Goal: Task Accomplishment & Management: Use online tool/utility

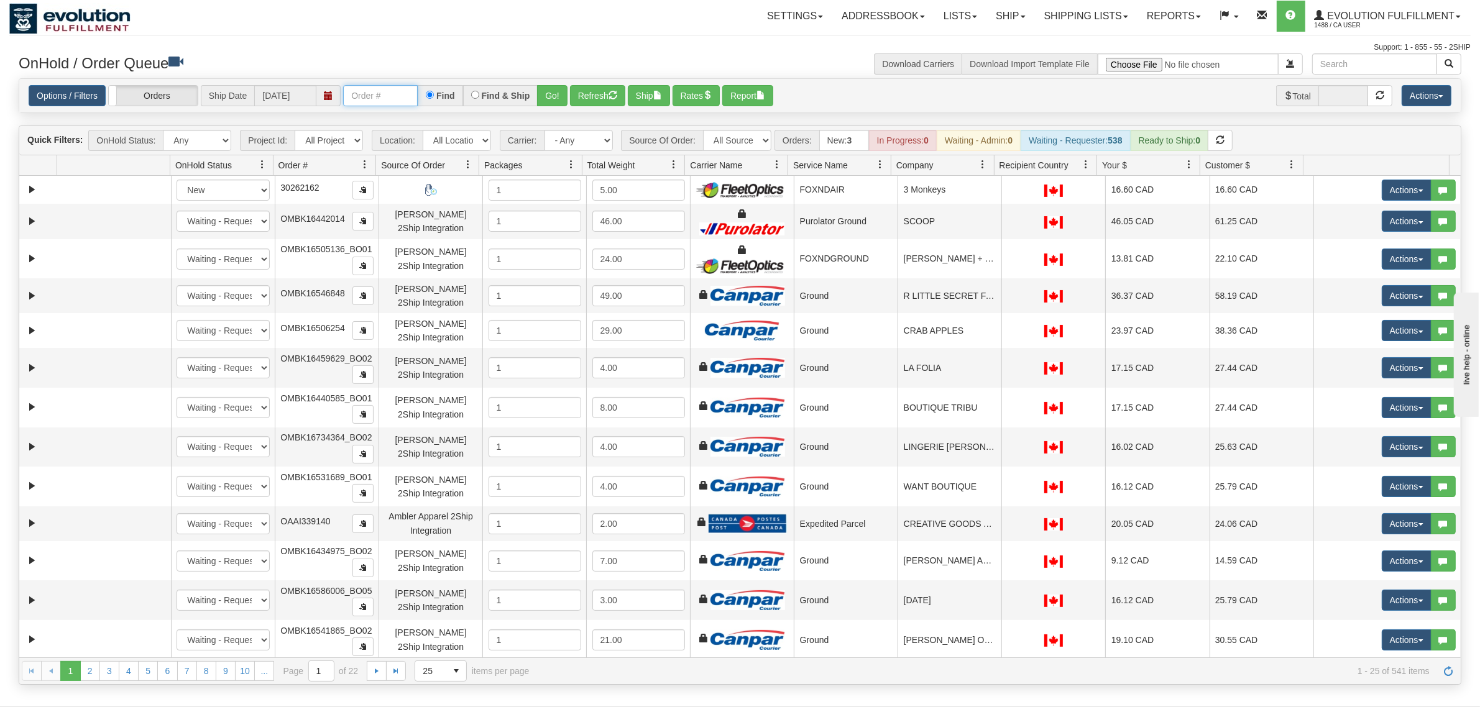
click at [384, 88] on input "text" at bounding box center [380, 95] width 75 height 21
click at [402, 98] on input "OMBK17477702 BO02" at bounding box center [380, 95] width 75 height 21
type input "OMBK17477702_BO02"
click at [551, 95] on button "Go!" at bounding box center [552, 95] width 30 height 21
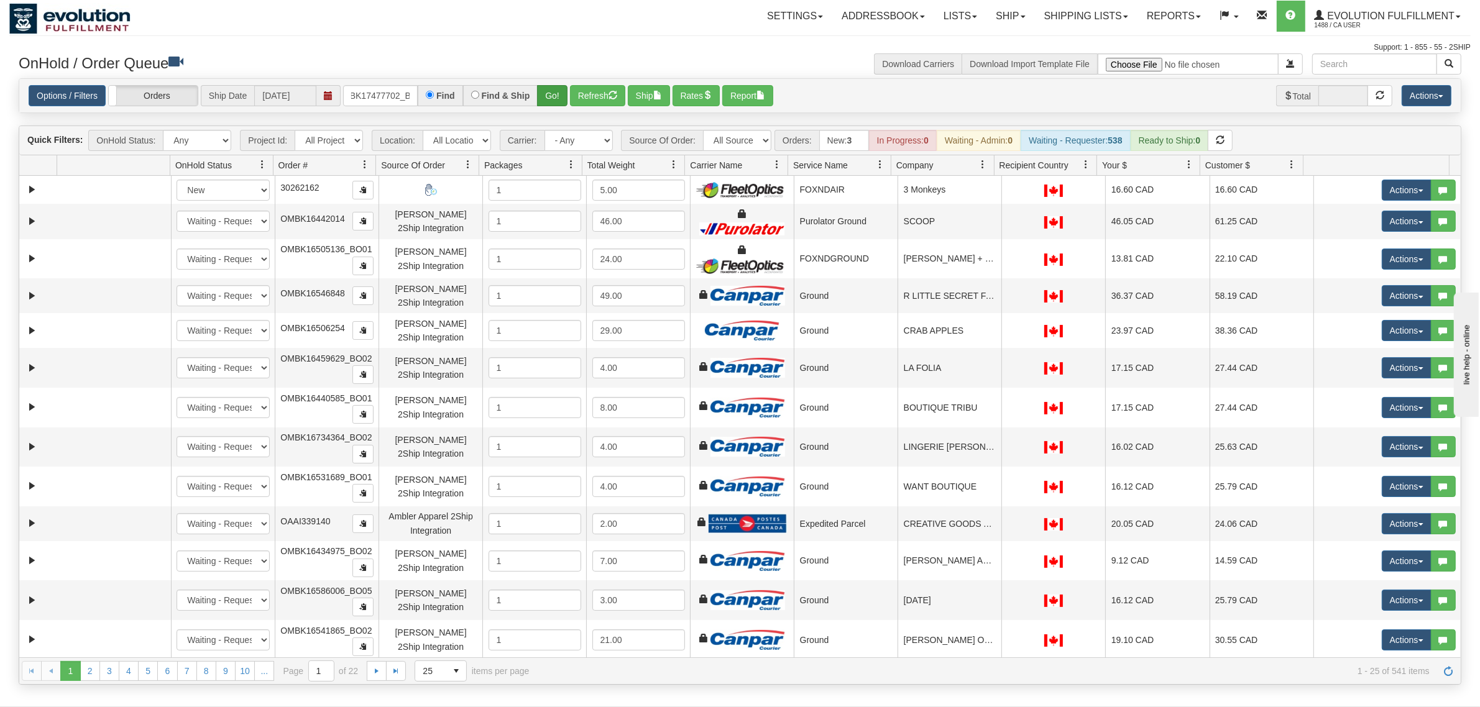
scroll to position [0, 0]
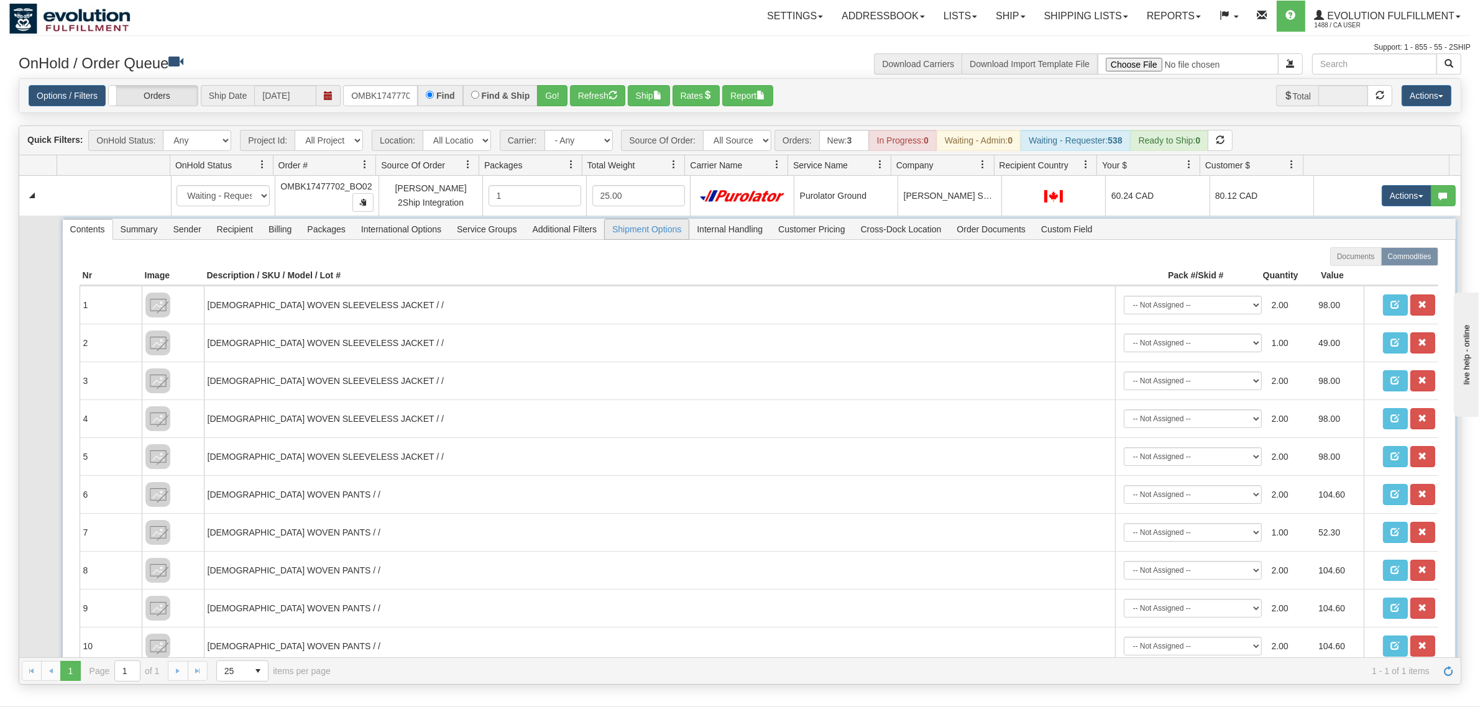
click at [681, 231] on span "Shipment Options" at bounding box center [647, 229] width 84 height 20
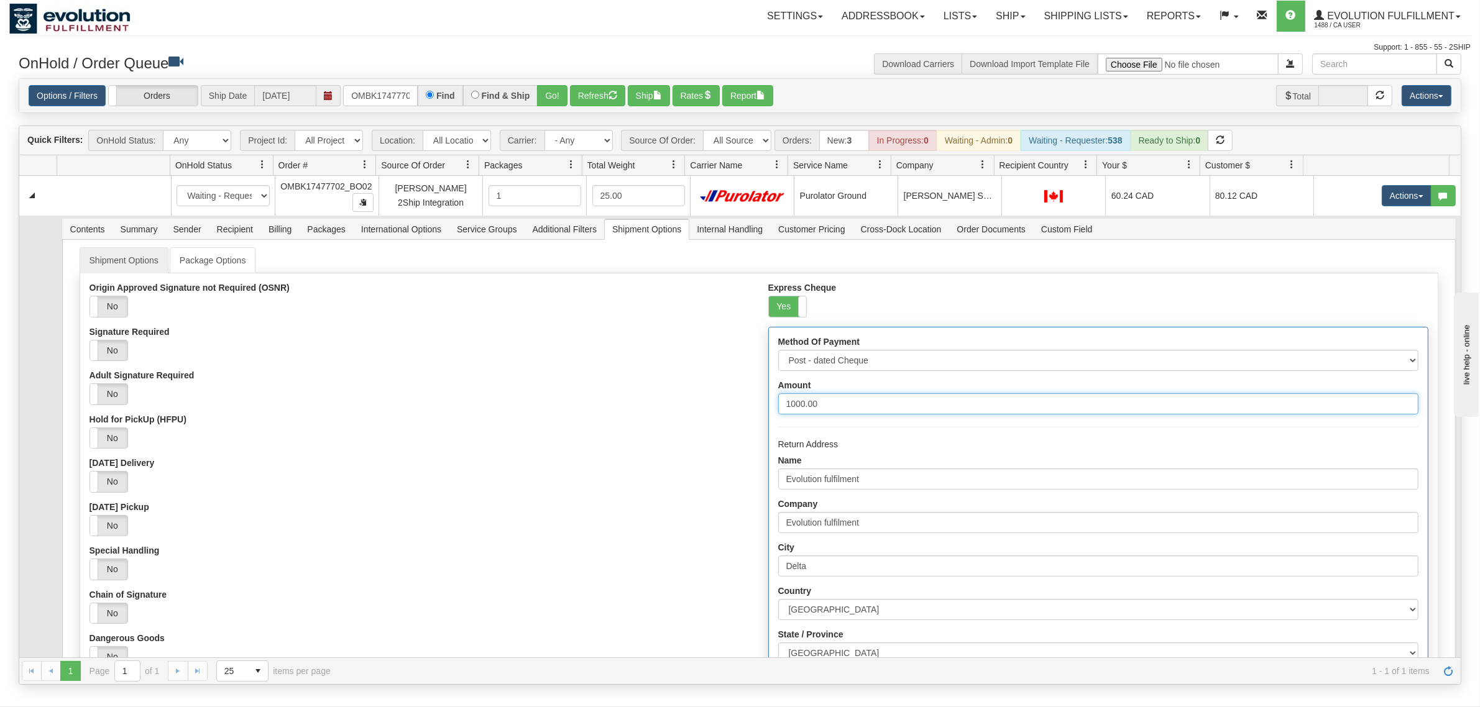
drag, startPoint x: 866, startPoint y: 408, endPoint x: 622, endPoint y: 408, distance: 244.3
click at [622, 408] on div "Origin Approved Signature not Required (OSNR) Yes No Signature Required Yes No …" at bounding box center [759, 573] width 1358 height 581
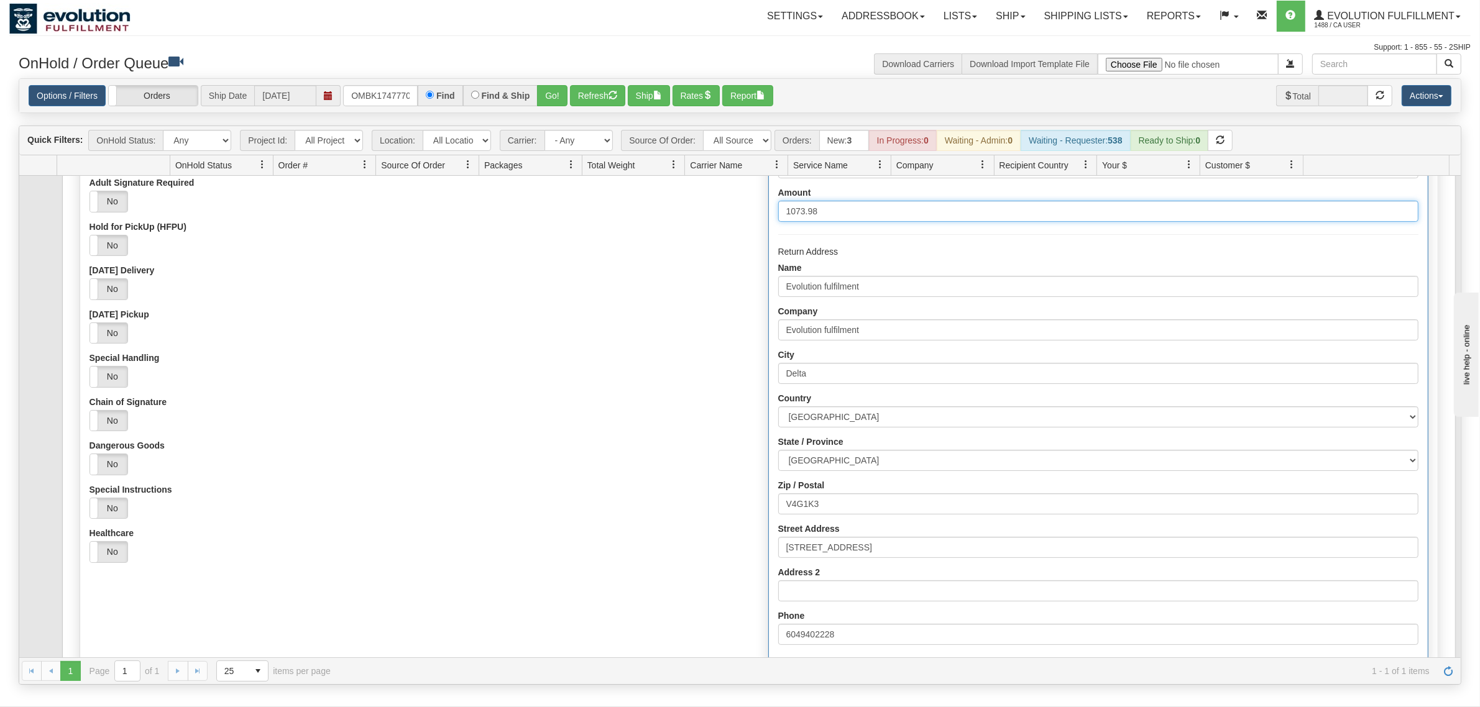
scroll to position [253, 0]
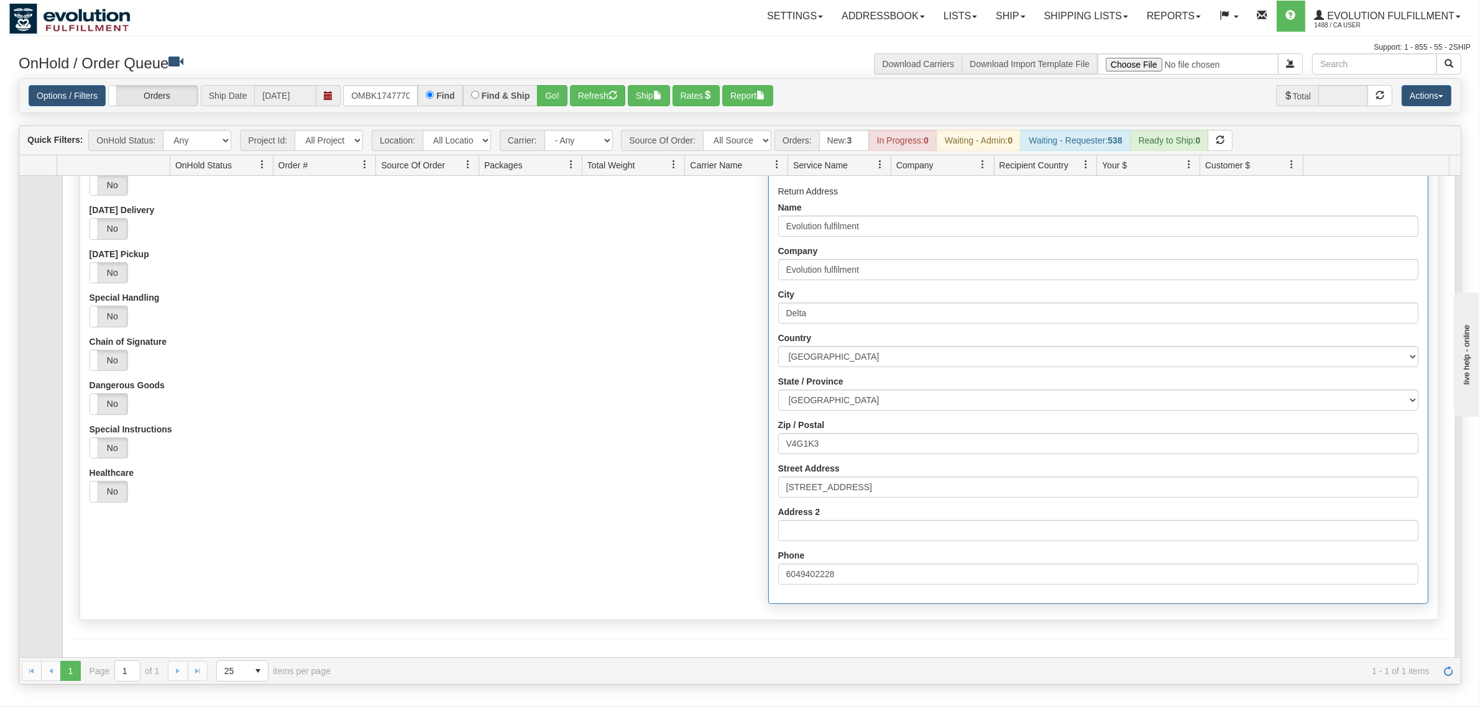
type input "1073.98"
click at [121, 604] on div "Origin Approved Signature not Required (OSNR) Yes No Signature Required Yes No …" at bounding box center [759, 320] width 1358 height 581
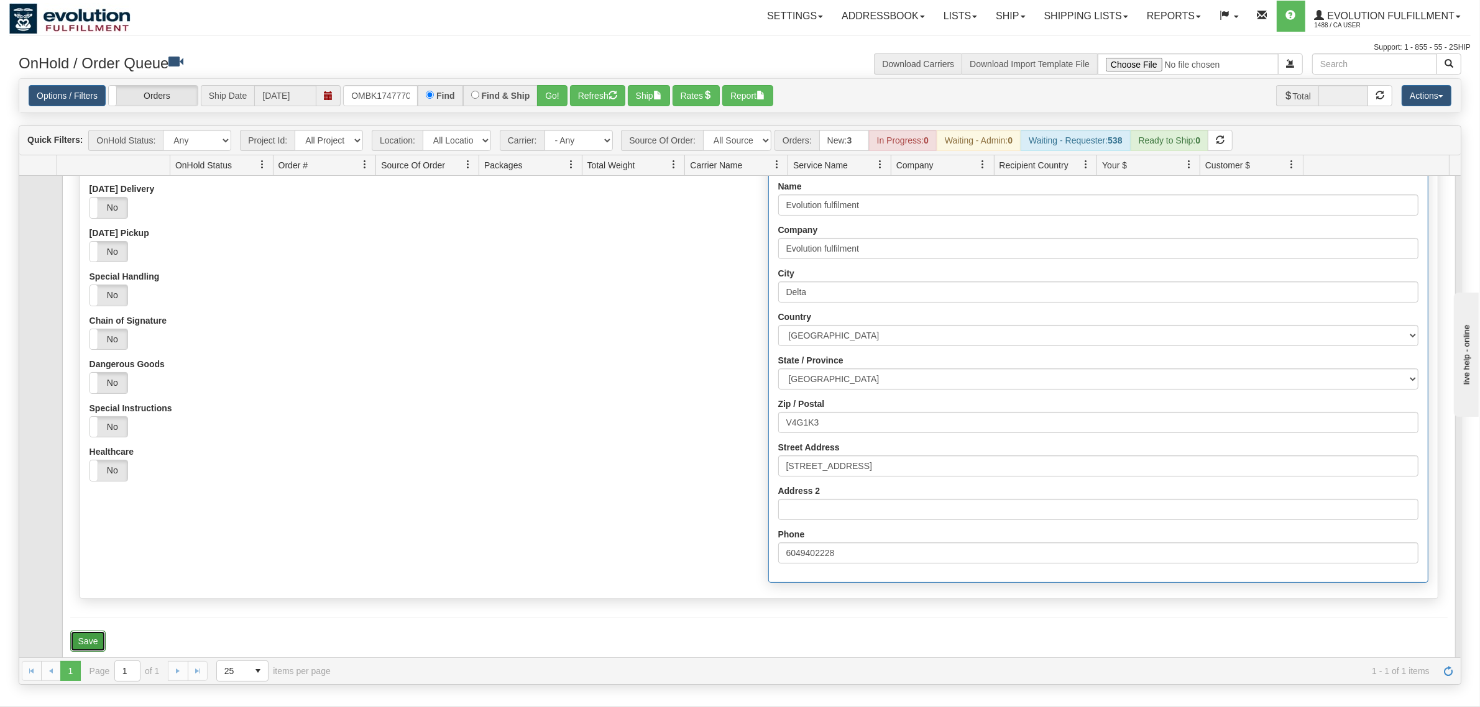
click at [86, 631] on button "Save" at bounding box center [88, 641] width 36 height 21
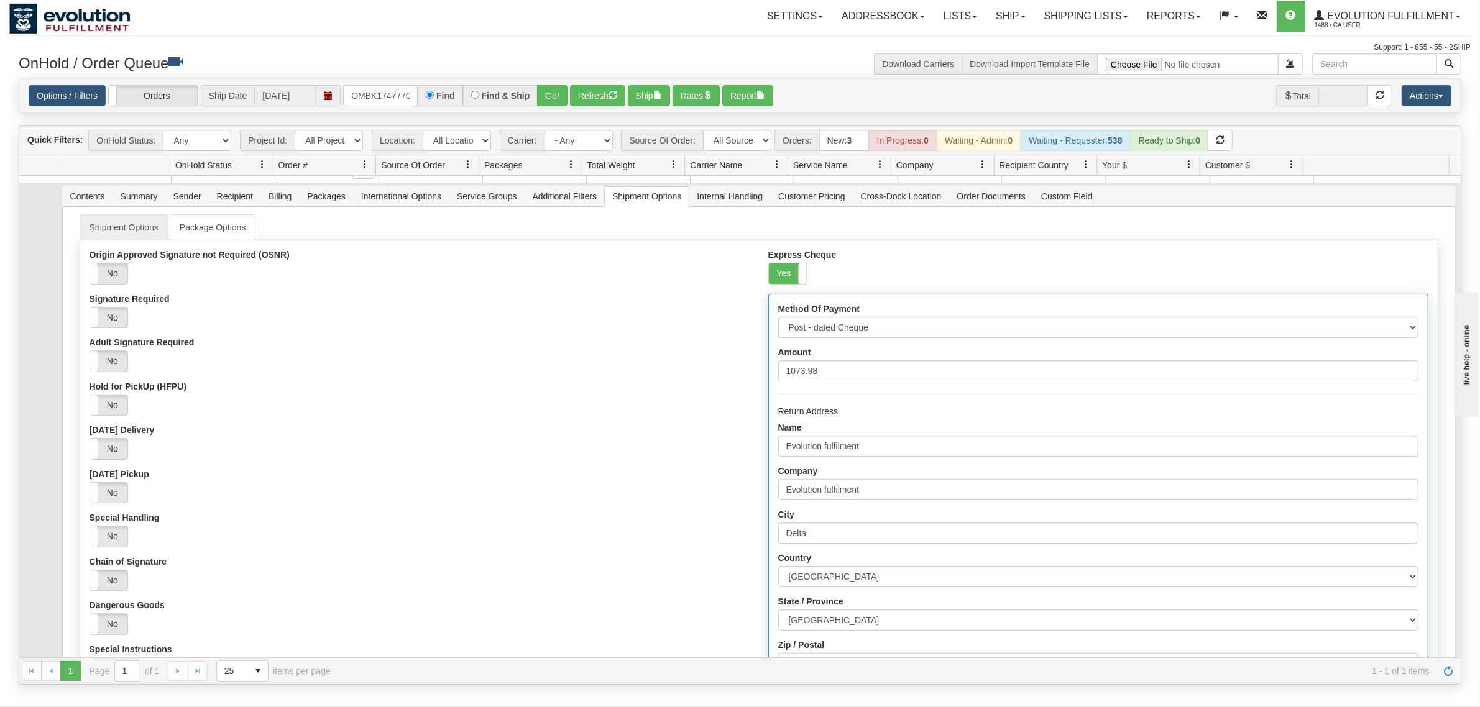
scroll to position [0, 0]
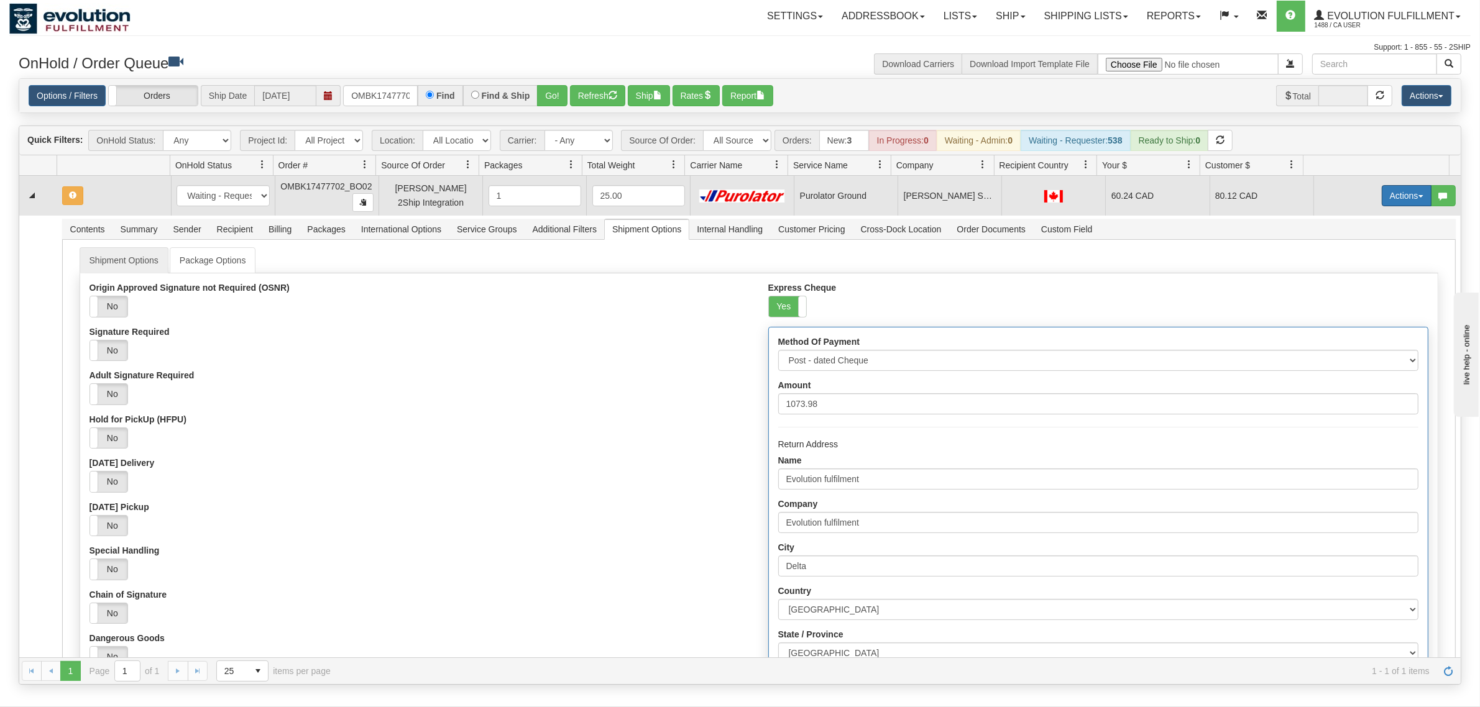
click at [1387, 196] on button "Actions" at bounding box center [1407, 195] width 50 height 21
click at [1344, 268] on span "Ship" at bounding box center [1357, 268] width 26 height 10
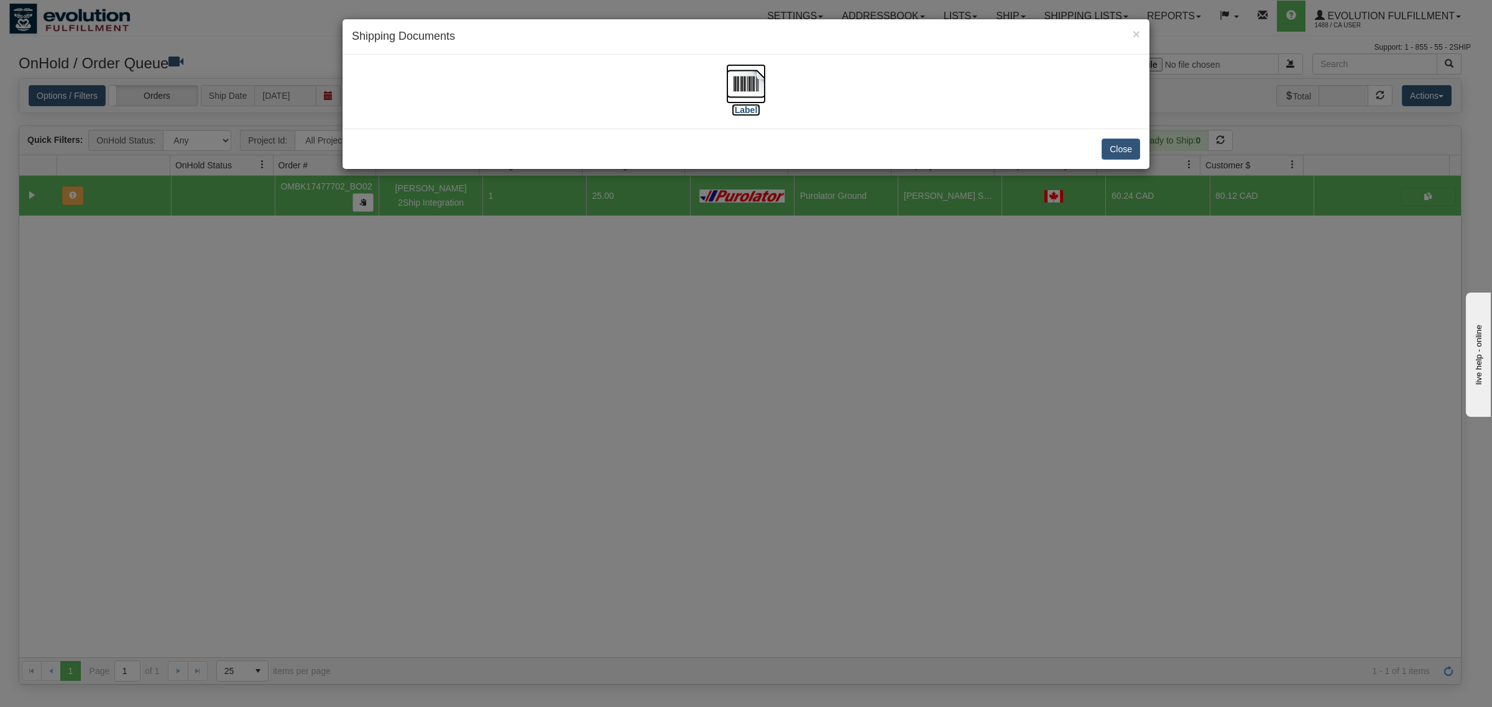
click at [735, 76] on img at bounding box center [746, 84] width 40 height 40
click at [1123, 148] on button "Close" at bounding box center [1120, 149] width 39 height 21
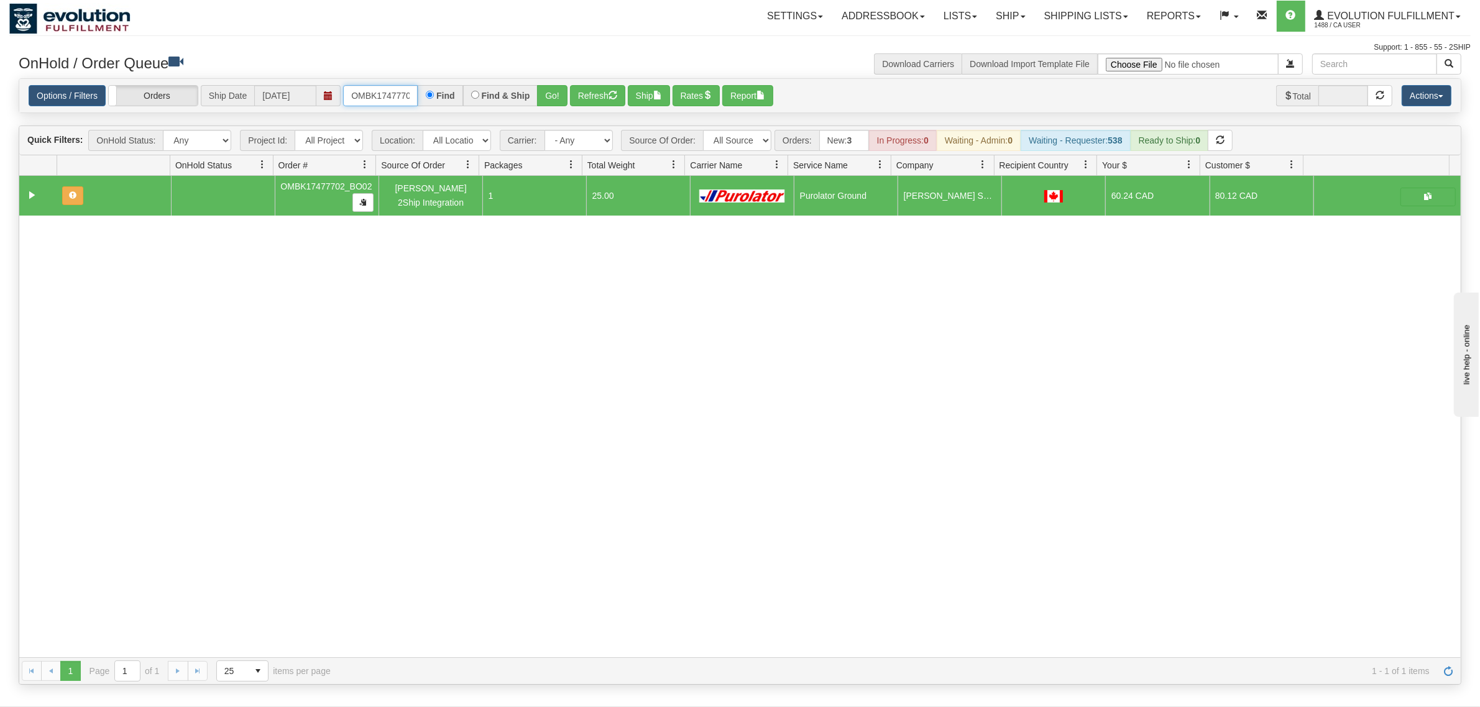
click at [375, 99] on input "OMBK17477702_BO02" at bounding box center [380, 95] width 75 height 21
type input "OEMU0031683001"
click at [556, 92] on button "Go!" at bounding box center [552, 95] width 30 height 21
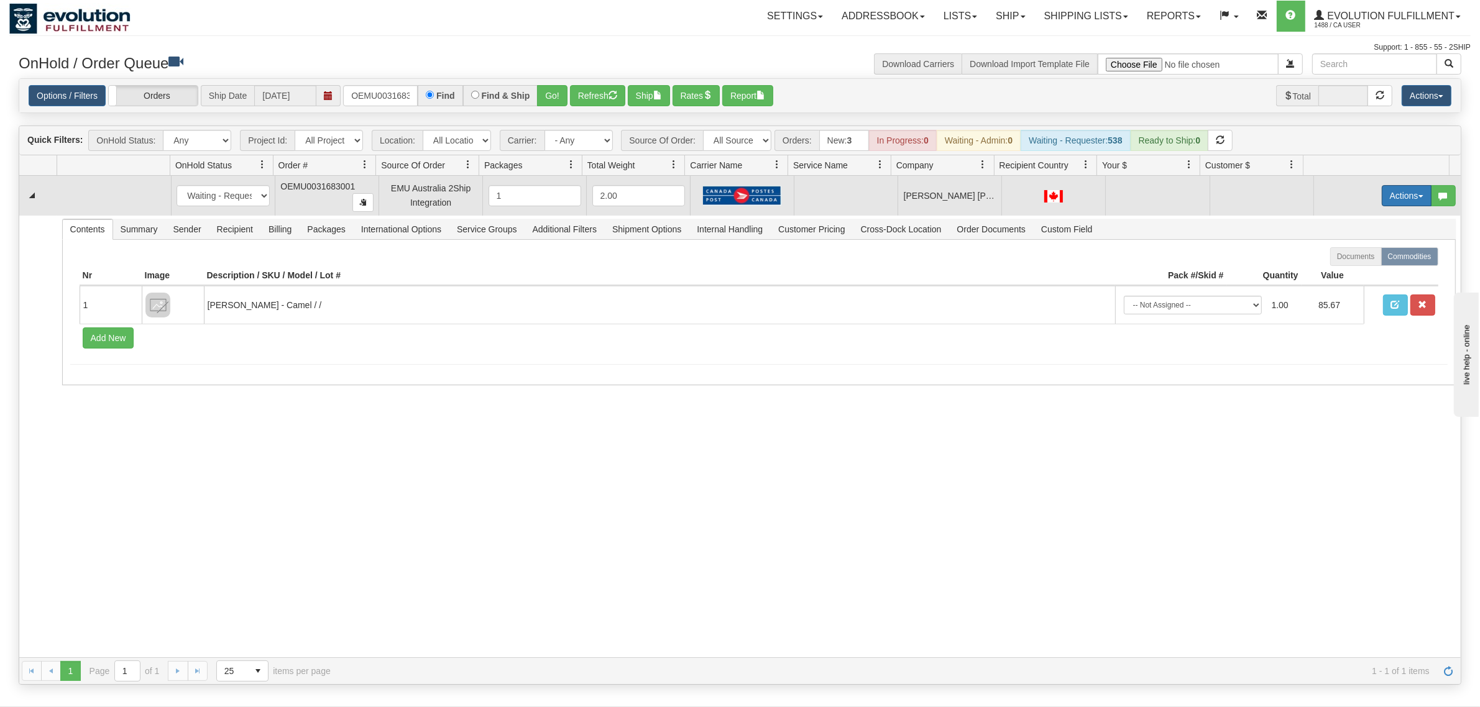
click at [1382, 196] on button "Actions" at bounding box center [1407, 195] width 50 height 21
click at [1354, 249] on span "Rate All Services" at bounding box center [1381, 252] width 75 height 10
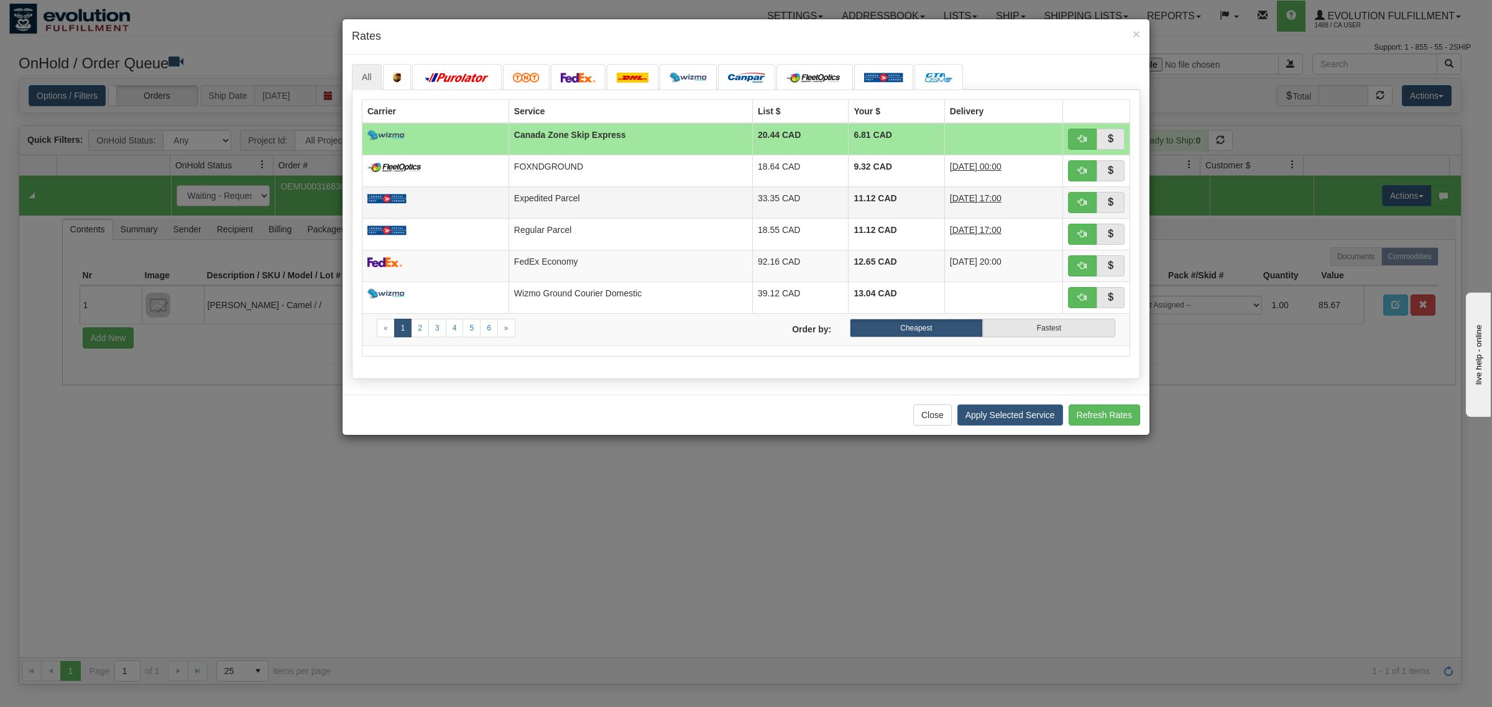
click at [614, 198] on td "Expedited Parcel" at bounding box center [630, 202] width 244 height 32
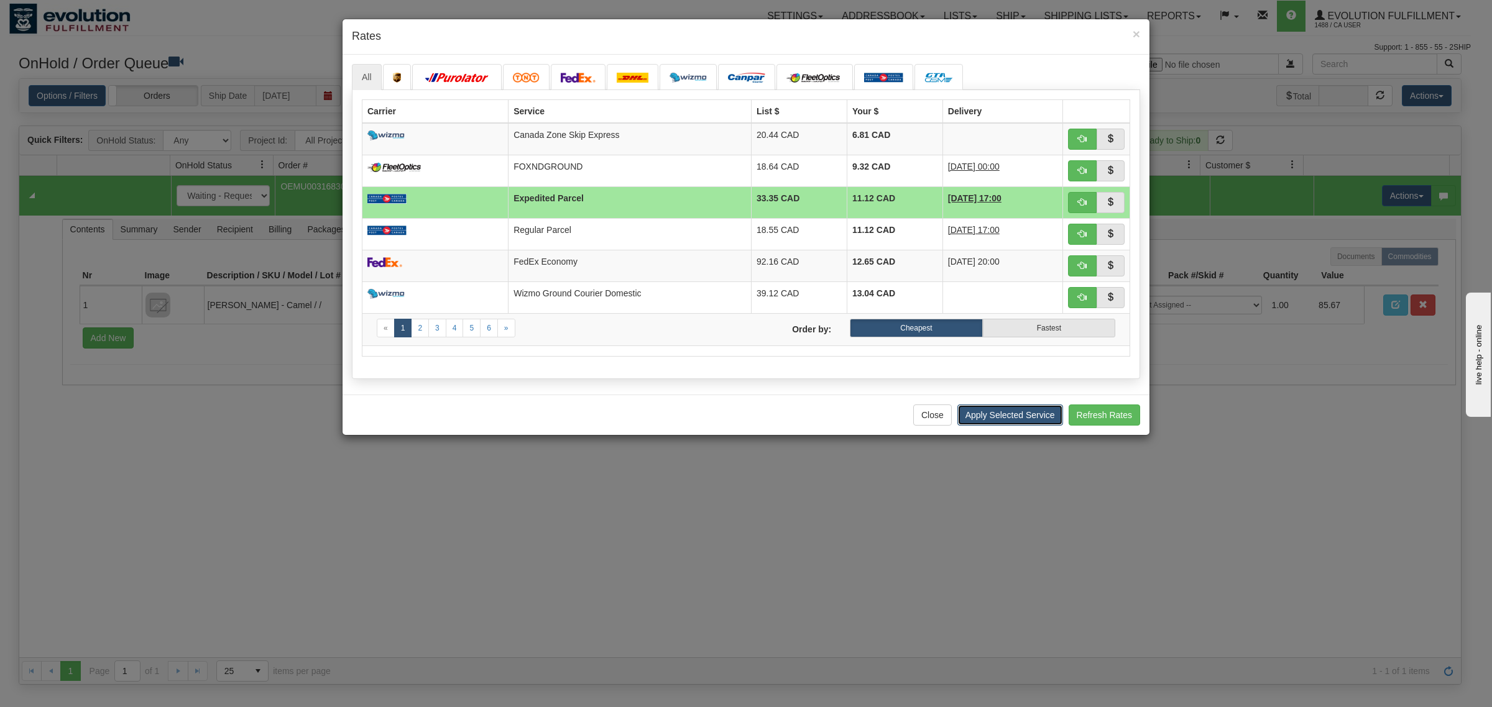
click at [979, 424] on button "Apply Selected Service" at bounding box center [1010, 415] width 106 height 21
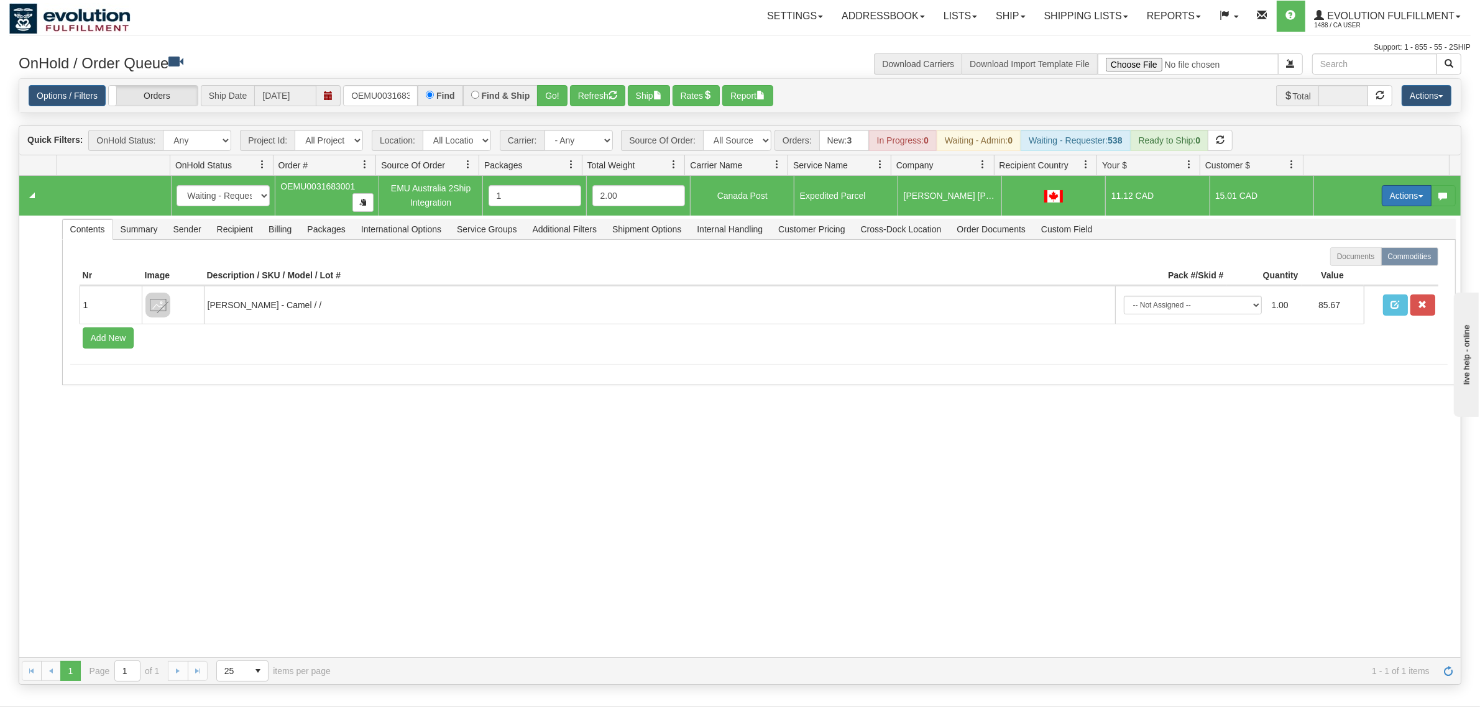
click at [1391, 191] on button "Actions" at bounding box center [1407, 195] width 50 height 21
click at [1346, 264] on link "Ship" at bounding box center [1380, 268] width 99 height 16
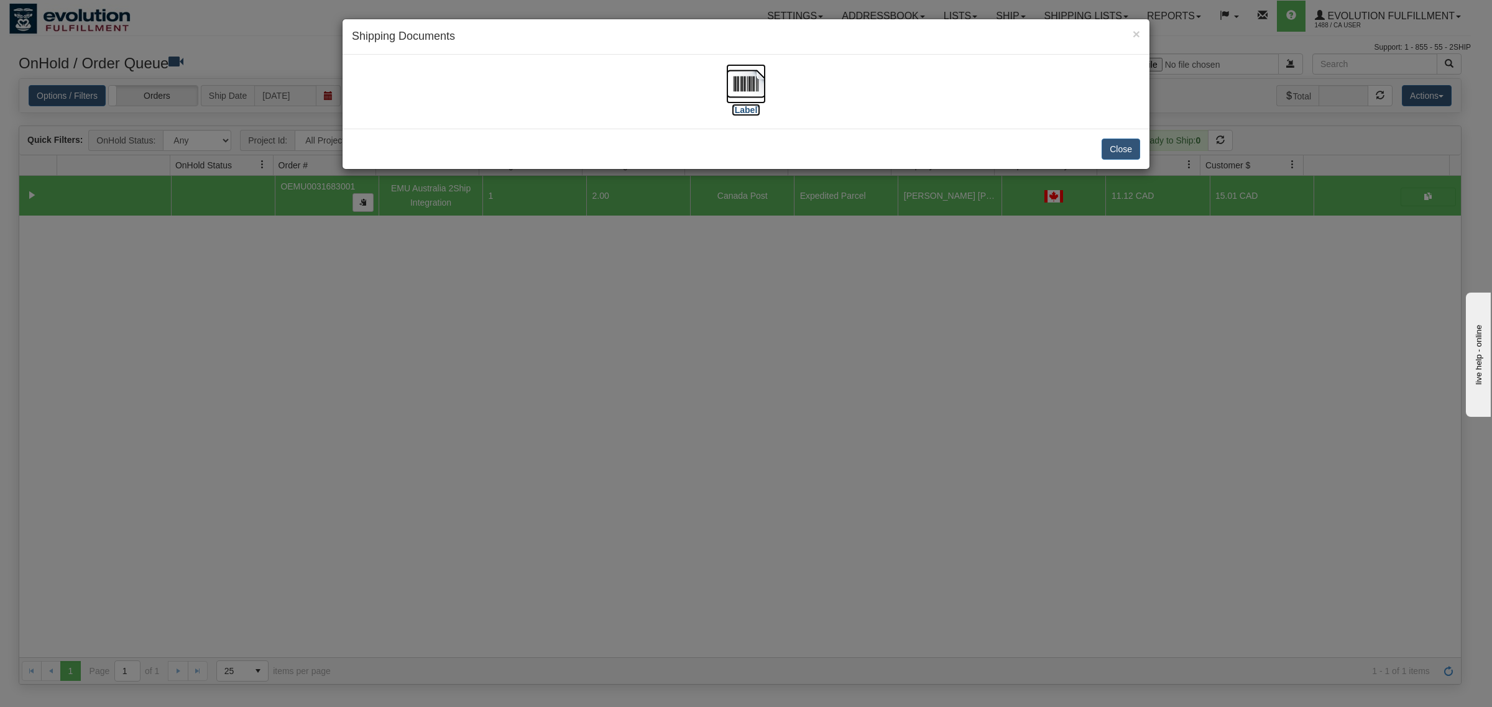
click at [735, 96] on img at bounding box center [746, 84] width 40 height 40
click at [1130, 147] on button "Close" at bounding box center [1120, 149] width 39 height 21
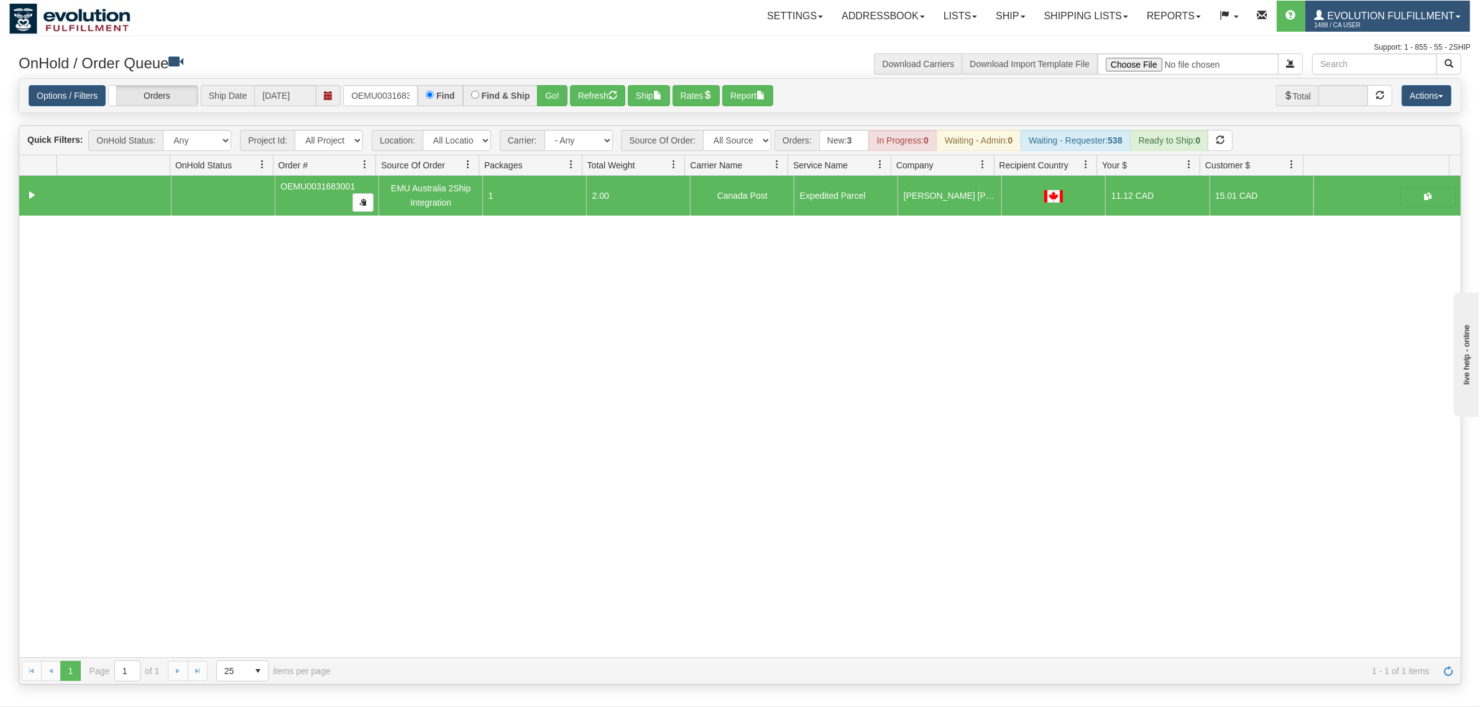
click at [1351, 25] on span "1488 / CA User" at bounding box center [1361, 25] width 93 height 12
click at [1375, 76] on span "LOG OUT" at bounding box center [1386, 76] width 39 height 10
